Goal: Information Seeking & Learning: Check status

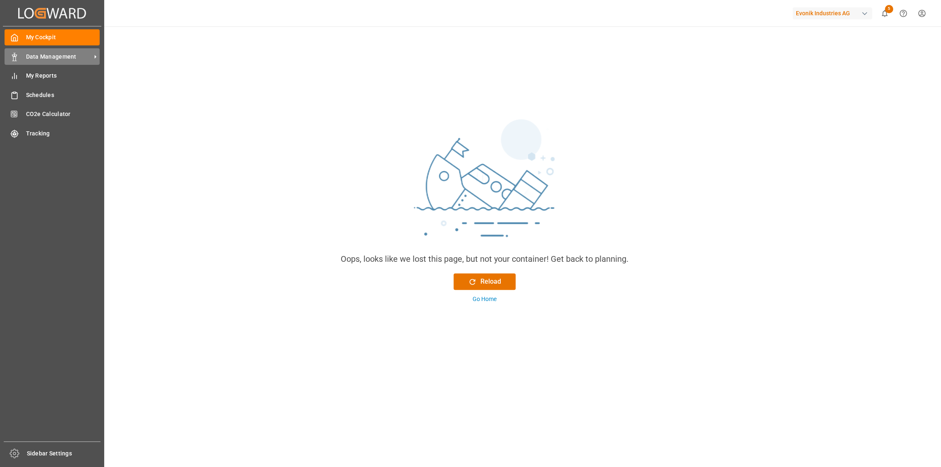
click at [38, 54] on span "Data Management" at bounding box center [58, 56] width 65 height 9
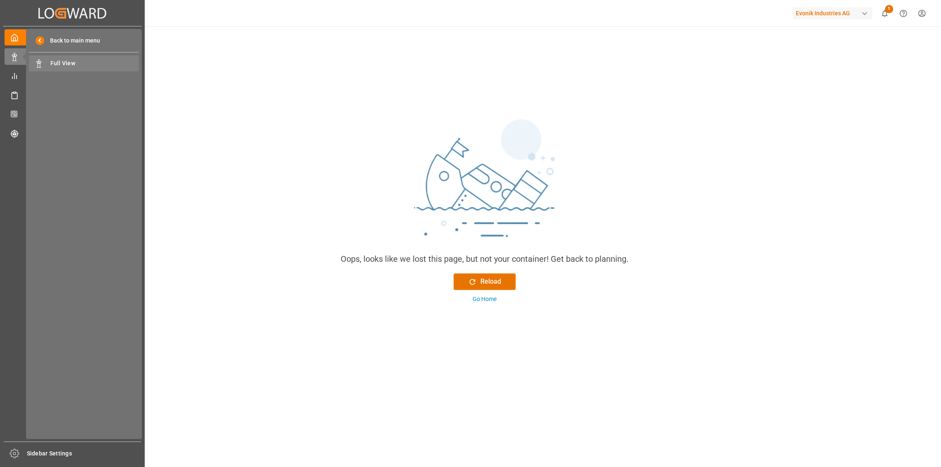
click at [82, 65] on span "Full View" at bounding box center [94, 63] width 89 height 9
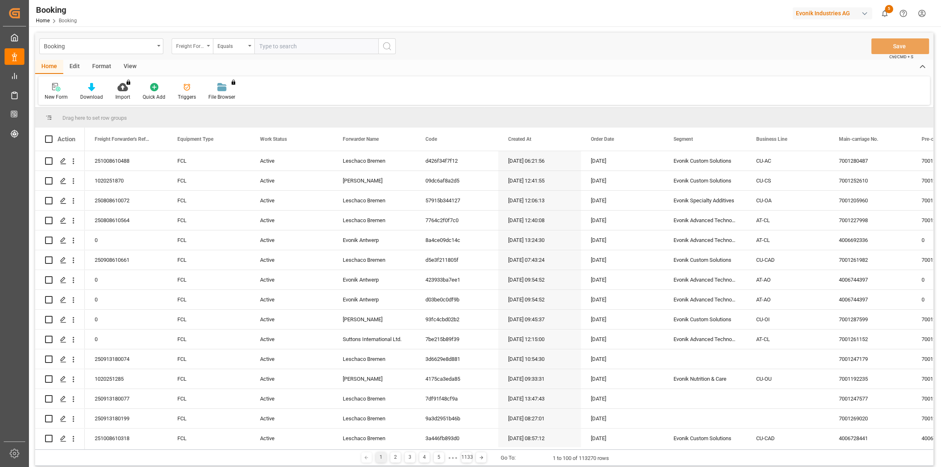
click at [194, 44] on div "Freight Forwarder's Reference No." at bounding box center [190, 46] width 28 height 10
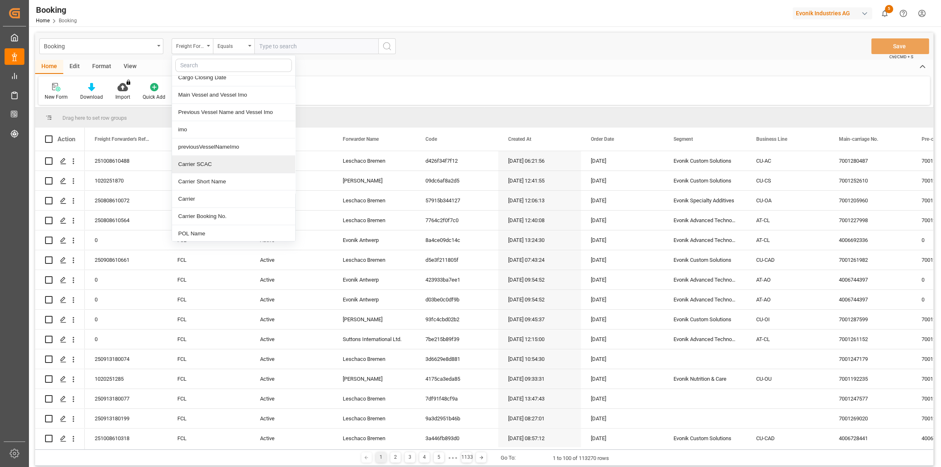
click at [217, 162] on div "Carrier SCAC" at bounding box center [233, 164] width 123 height 17
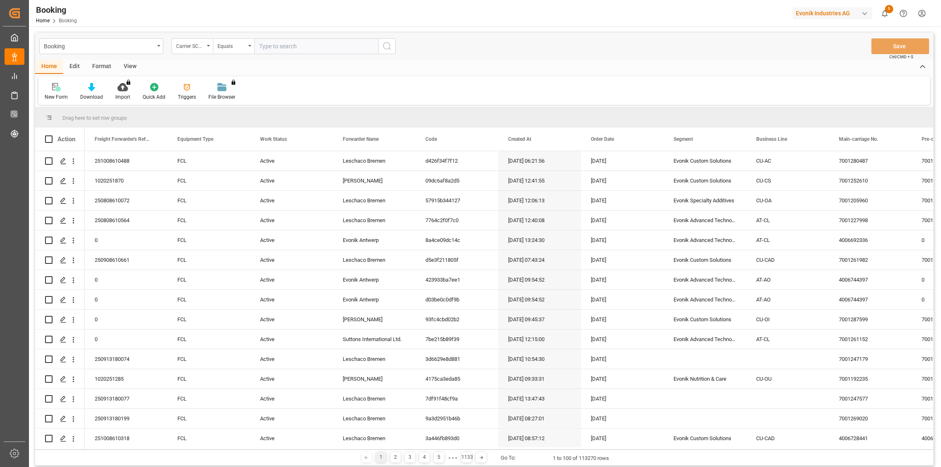
click at [284, 44] on input "text" at bounding box center [316, 46] width 124 height 16
click at [201, 44] on div "Carrier SCAC" at bounding box center [190, 46] width 28 height 10
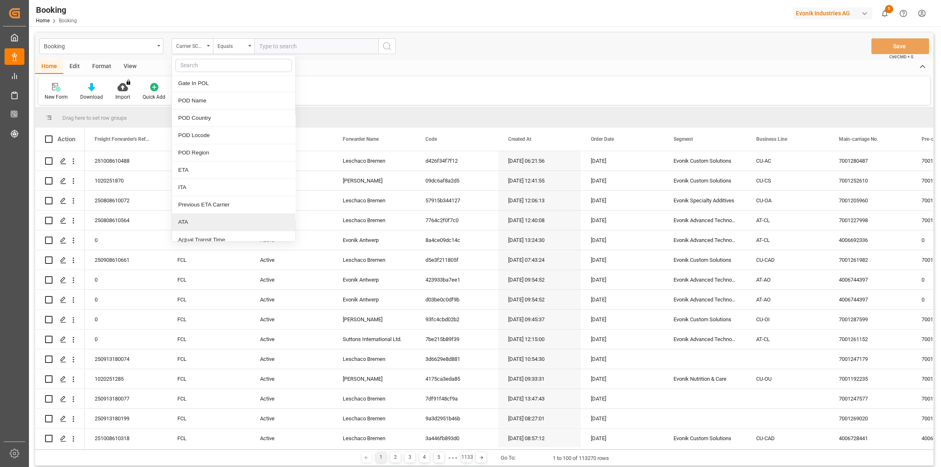
scroll to position [872, 0]
click at [225, 160] on div "POD Region" at bounding box center [233, 166] width 123 height 17
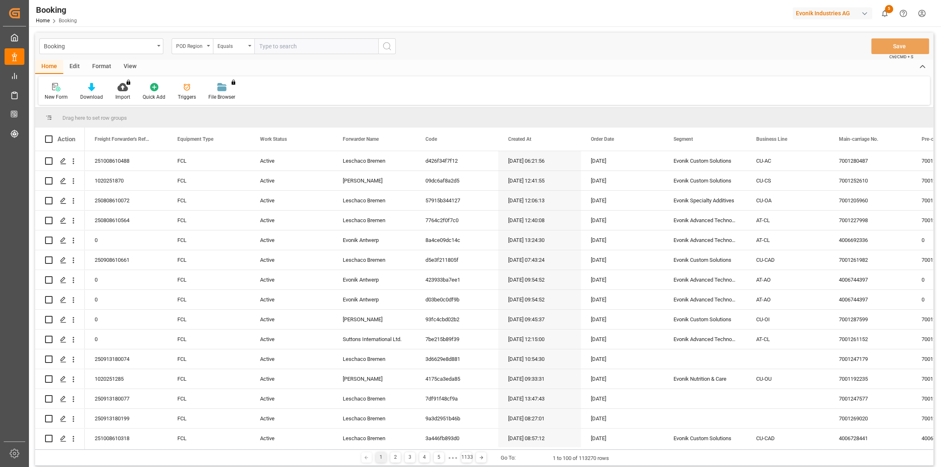
click at [299, 44] on input "text" at bounding box center [316, 46] width 124 height 16
type input "[GEOGRAPHIC_DATA] (east, [GEOGRAPHIC_DATA])"
click at [384, 40] on button "search button" at bounding box center [386, 46] width 17 height 16
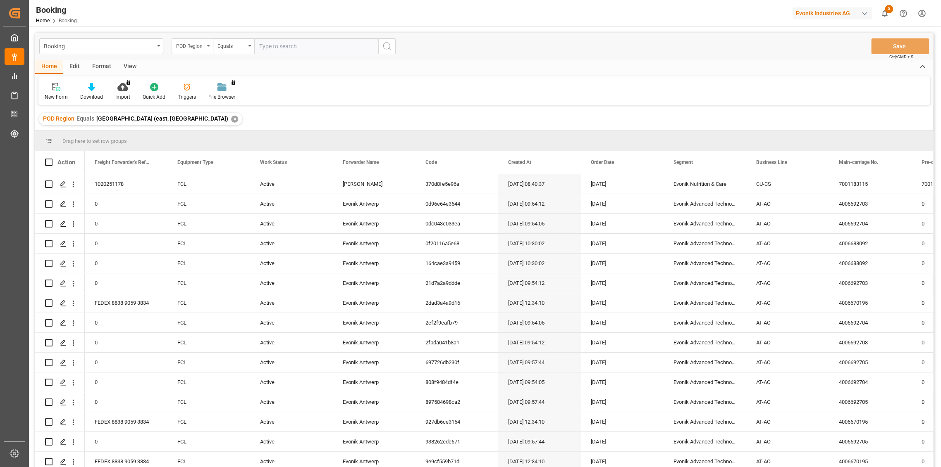
click at [199, 39] on div "POD Region" at bounding box center [192, 46] width 41 height 16
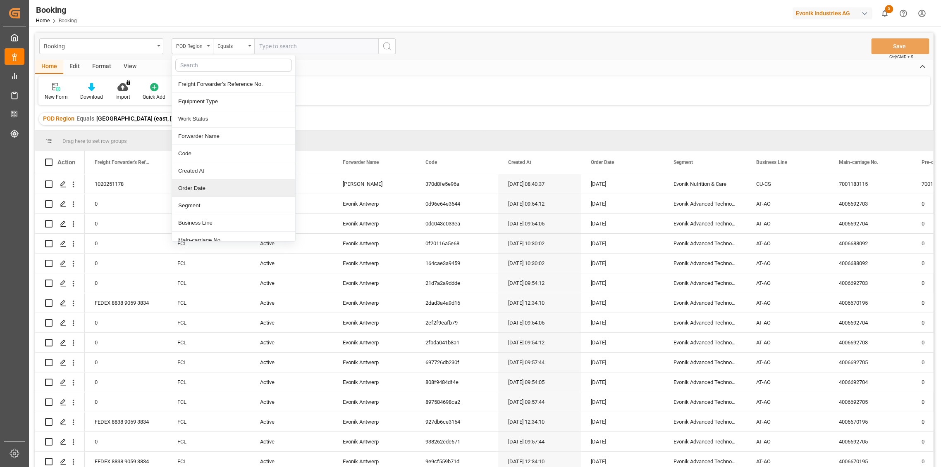
click at [222, 184] on div "Order Date" at bounding box center [233, 188] width 123 height 17
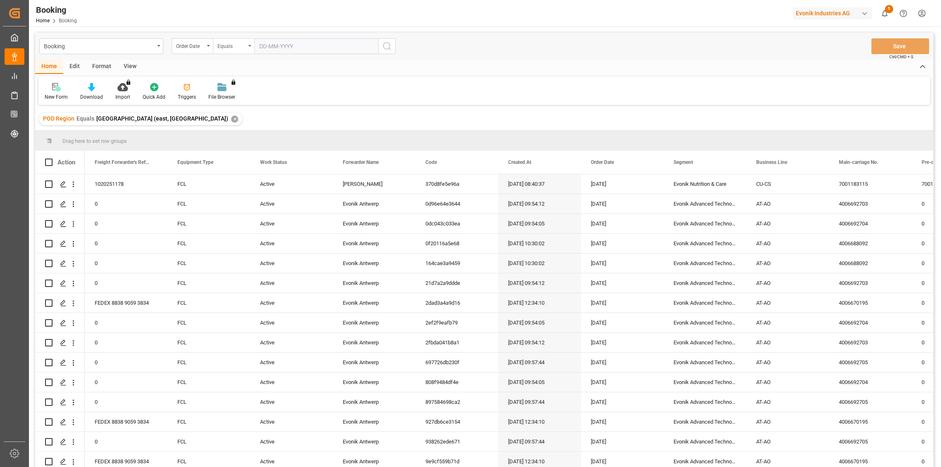
click at [238, 41] on div "Equals" at bounding box center [231, 46] width 28 height 10
click at [240, 141] on div "Greater than" at bounding box center [274, 136] width 123 height 17
drag, startPoint x: 300, startPoint y: 43, endPoint x: 303, endPoint y: 49, distance: 6.8
click at [300, 43] on input "text" at bounding box center [316, 46] width 124 height 16
type input "[DATE]"
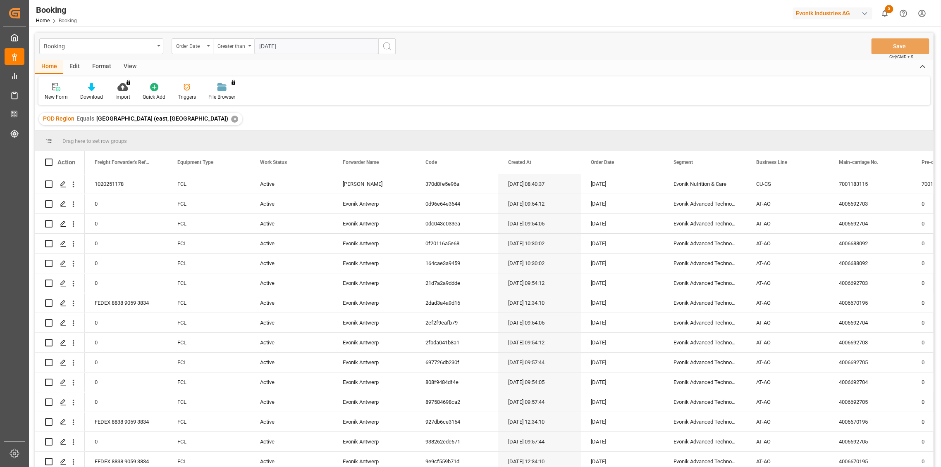
click at [384, 43] on icon "search button" at bounding box center [387, 46] width 10 height 10
click at [599, 376] on div "[DATE]" at bounding box center [622, 382] width 83 height 19
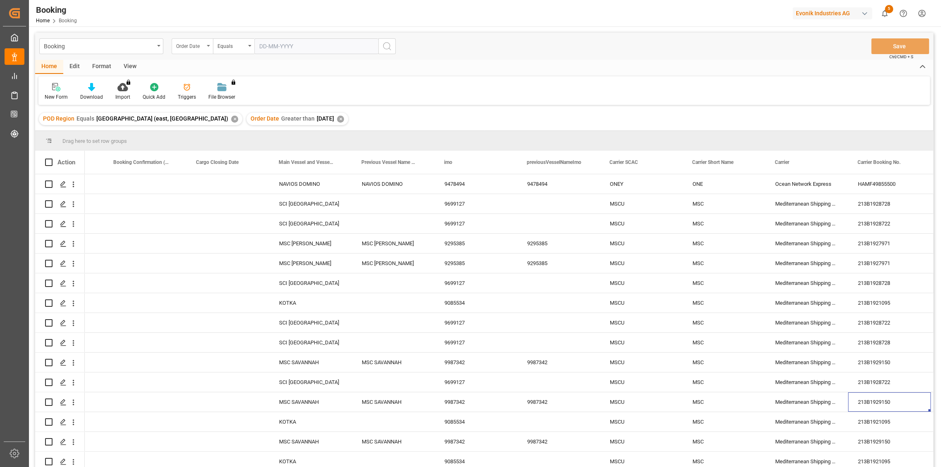
click at [186, 41] on div "Order Date" at bounding box center [190, 46] width 28 height 10
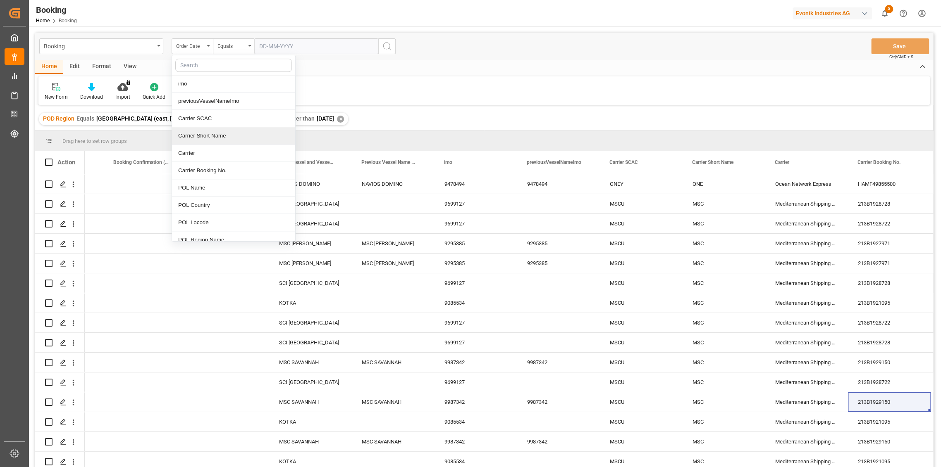
click at [218, 131] on div "Carrier Short Name" at bounding box center [233, 135] width 123 height 17
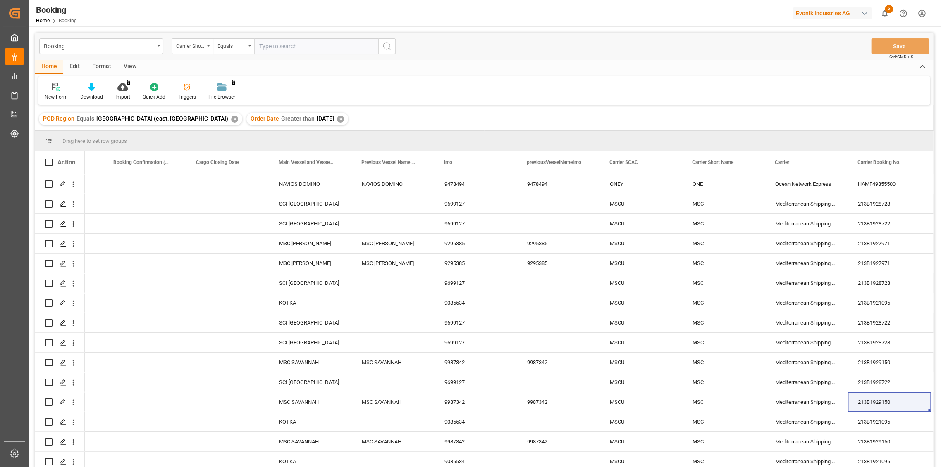
click at [280, 50] on input "text" at bounding box center [316, 46] width 124 height 16
type input "cma"
click at [241, 48] on div "Equals" at bounding box center [231, 46] width 28 height 10
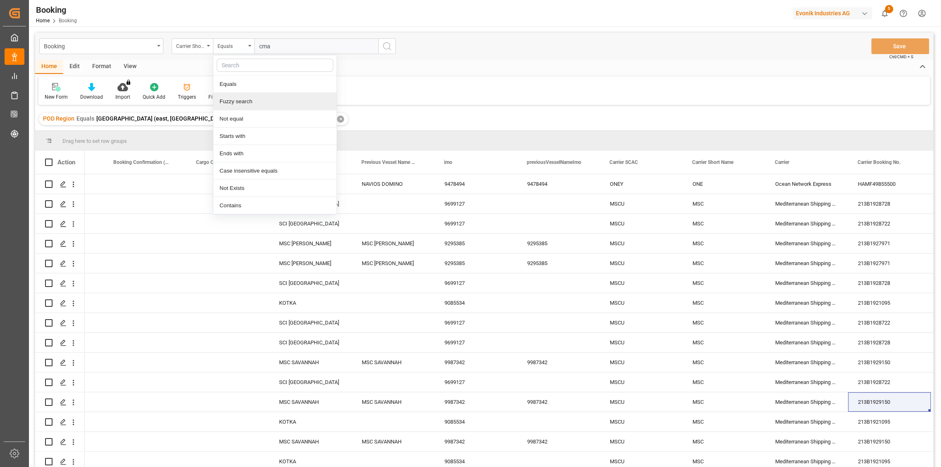
click at [238, 101] on div "Fuzzy search" at bounding box center [274, 101] width 123 height 17
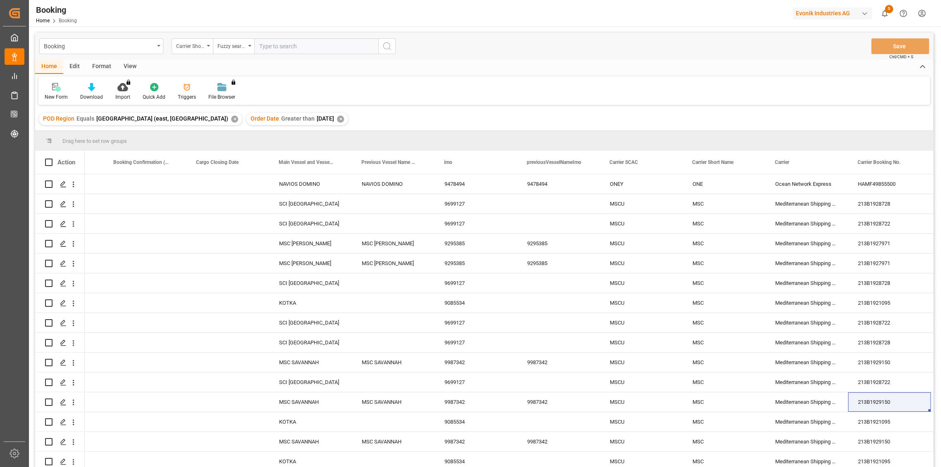
click at [268, 44] on input "text" at bounding box center [316, 46] width 124 height 16
type input "cma"
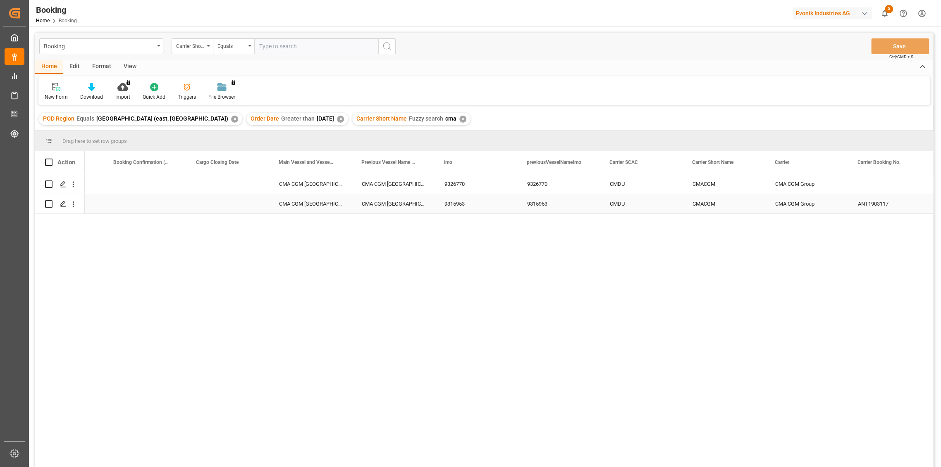
click at [455, 206] on div "9315953" at bounding box center [475, 203] width 83 height 19
